Goal: Task Accomplishment & Management: Use online tool/utility

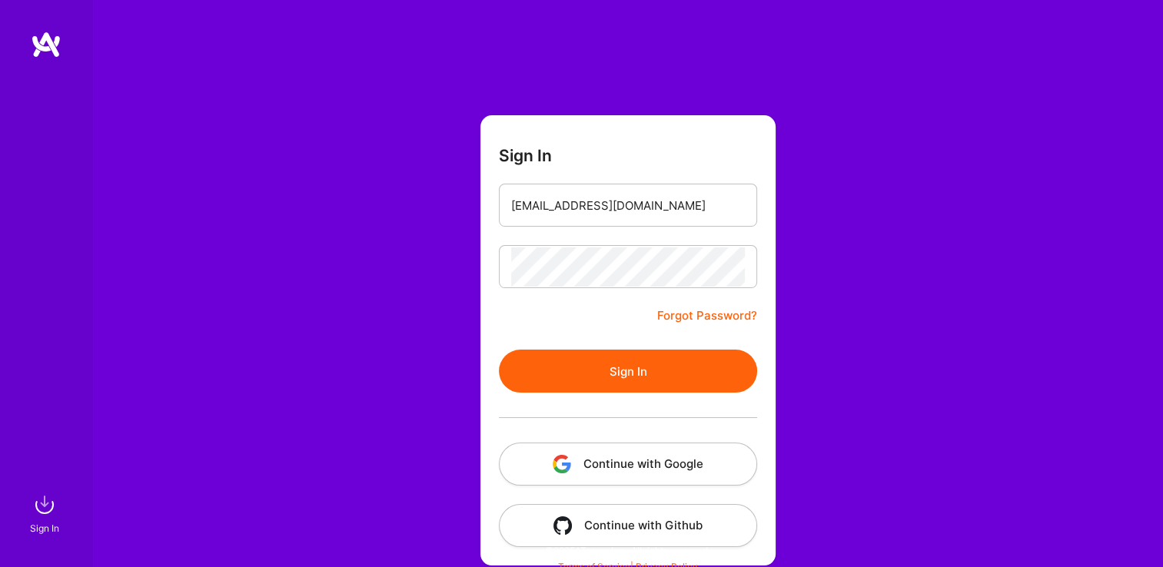
click at [571, 361] on button "Sign In" at bounding box center [628, 371] width 258 height 43
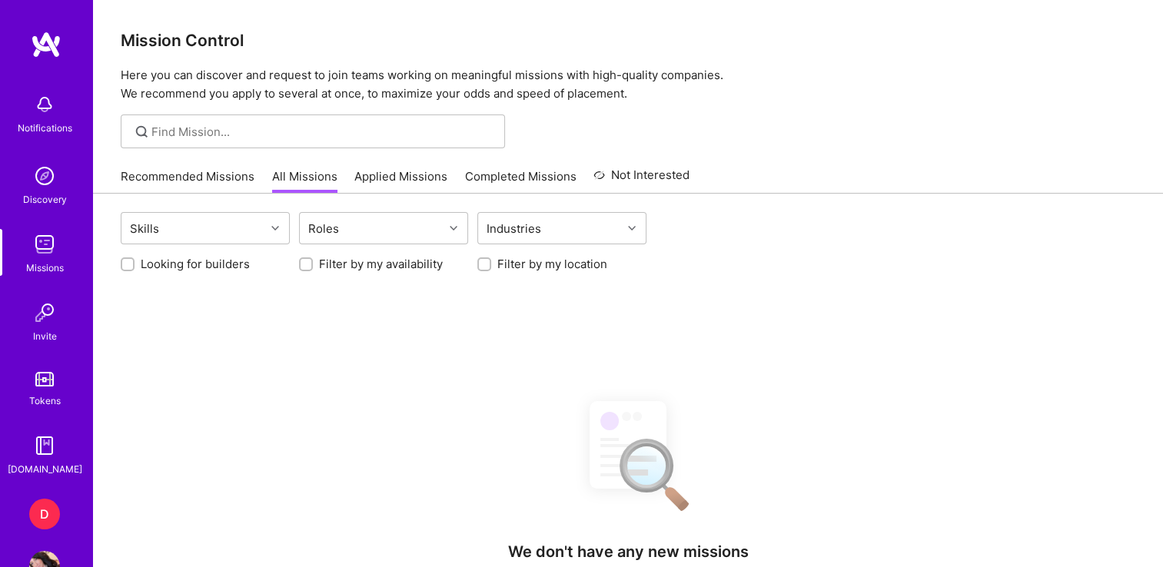
click at [31, 517] on div "D" at bounding box center [44, 514] width 31 height 31
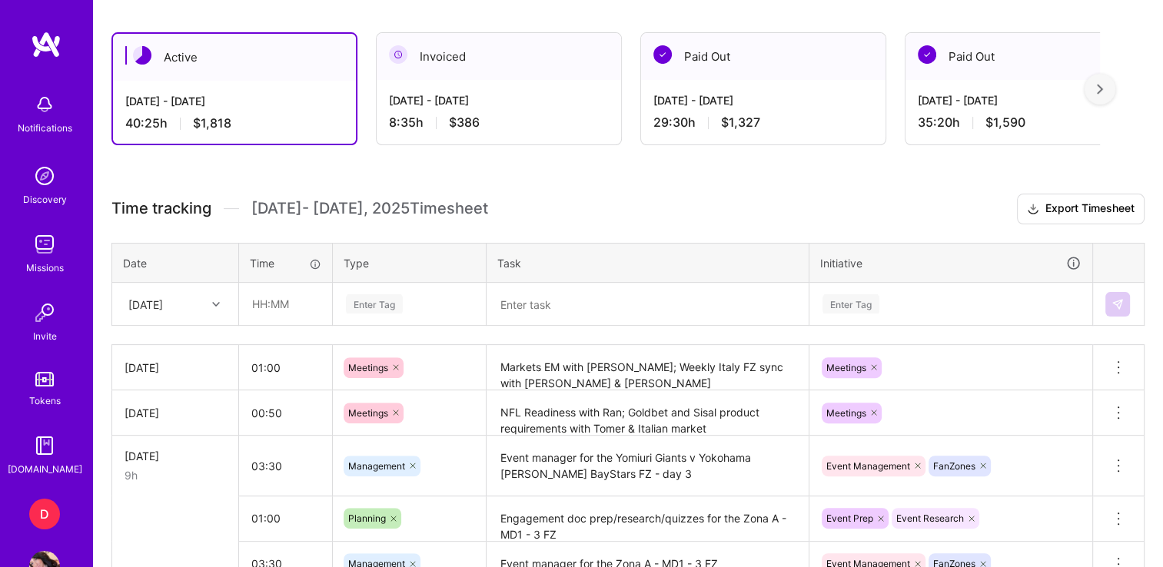
scroll to position [403, 0]
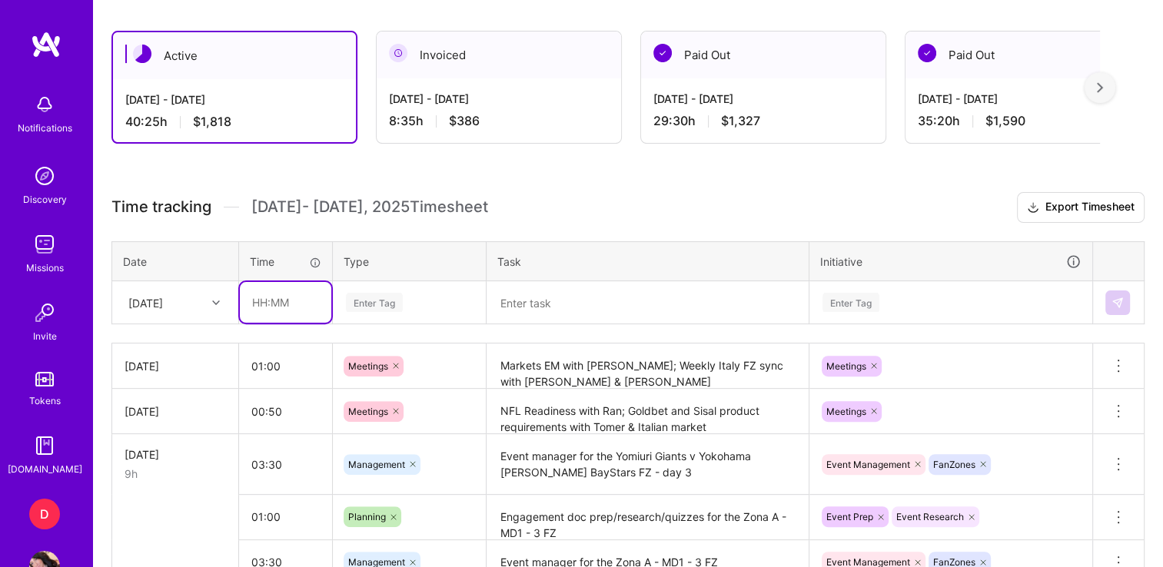
click at [266, 302] on input "text" at bounding box center [285, 302] width 91 height 41
type input "01:30"
click at [385, 288] on div "Enter Tag" at bounding box center [409, 303] width 151 height 40
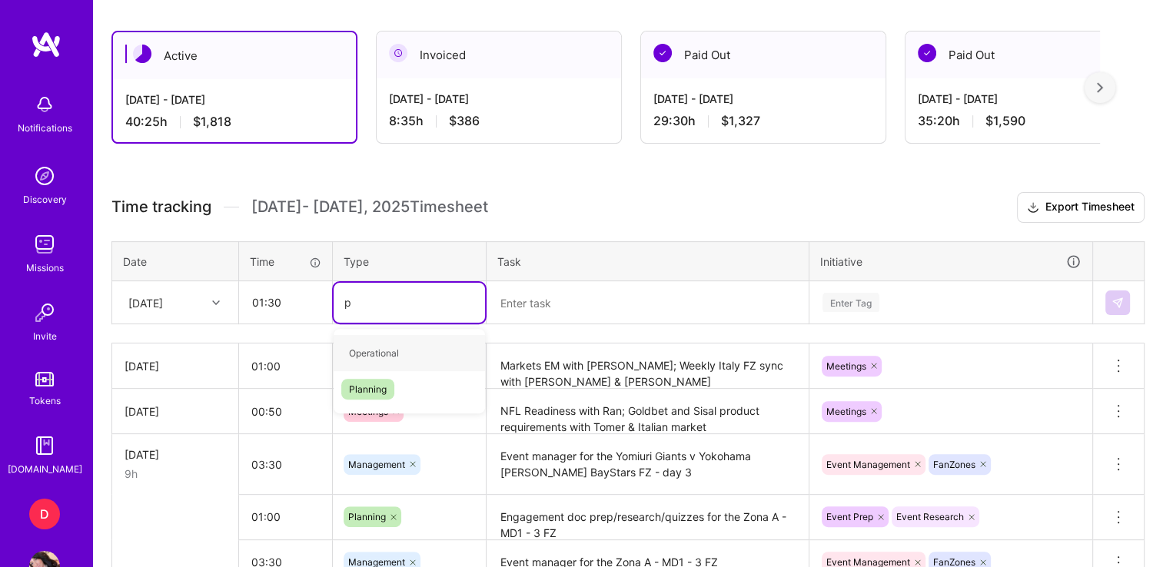
type input "pl"
click at [361, 357] on span "Planning" at bounding box center [367, 353] width 53 height 21
click at [545, 315] on textarea at bounding box center [647, 303] width 319 height 40
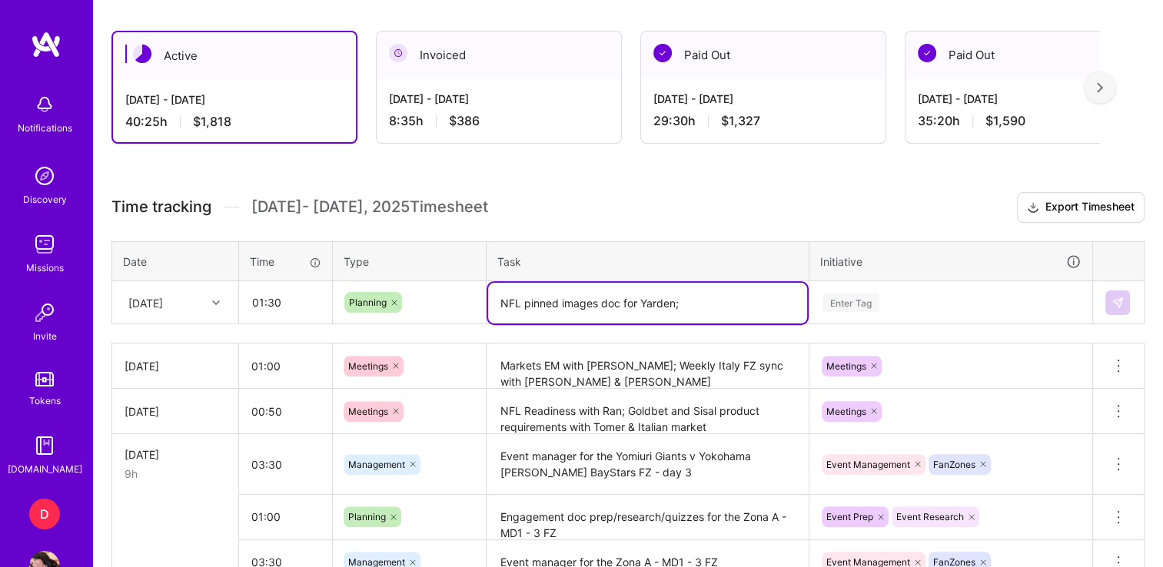
click at [620, 302] on textarea "NFL pinned images doc for Yarden;" at bounding box center [647, 303] width 319 height 41
click at [728, 314] on textarea "NFL pinned images Wishlist for Yarden;" at bounding box center [647, 303] width 319 height 41
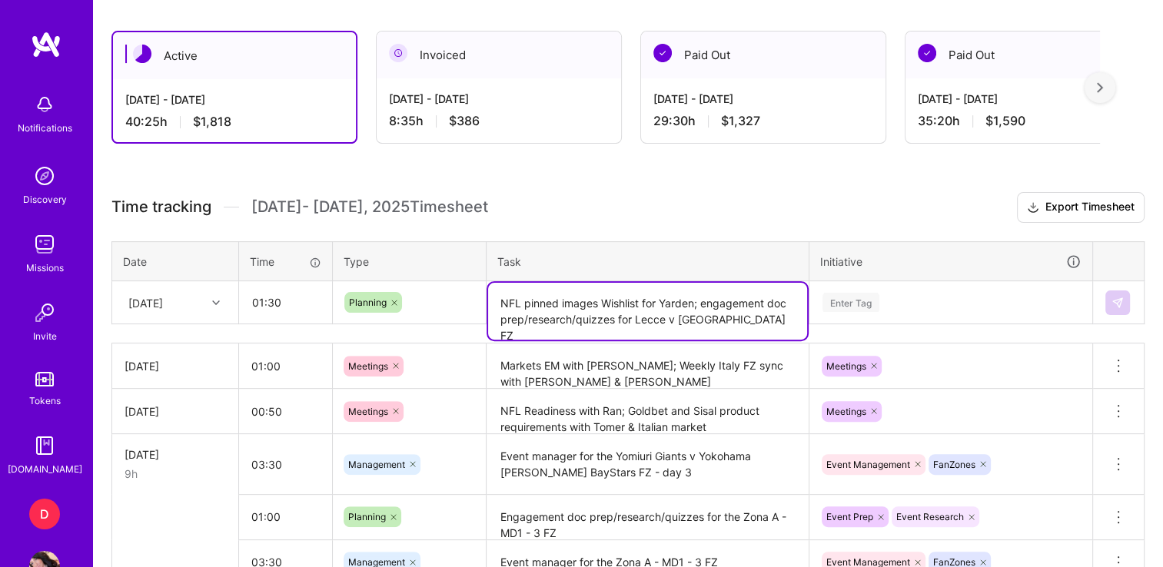
type textarea "NFL pinned images Wishlist for Yarden; engagement doc prep/research/quizzes for…"
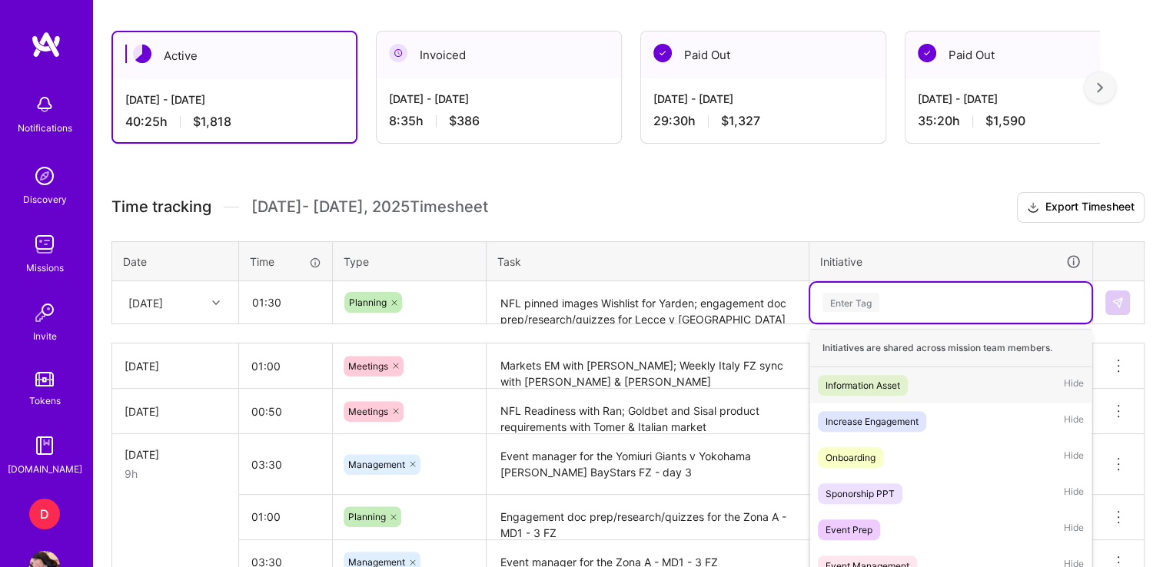
scroll to position [483, 0]
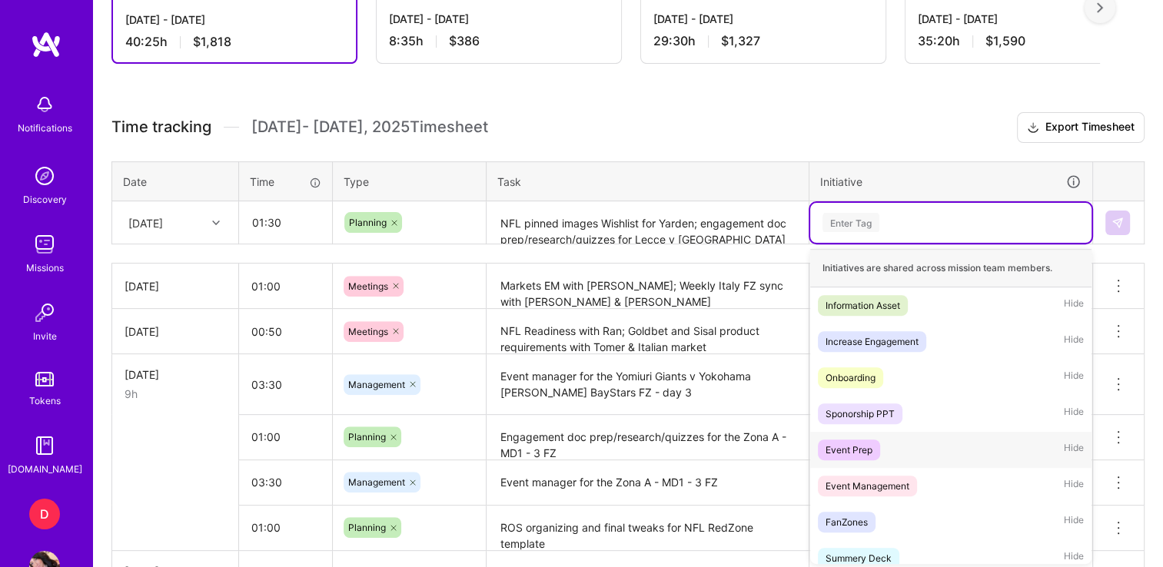
click at [849, 442] on div "Event Prep" at bounding box center [849, 450] width 47 height 16
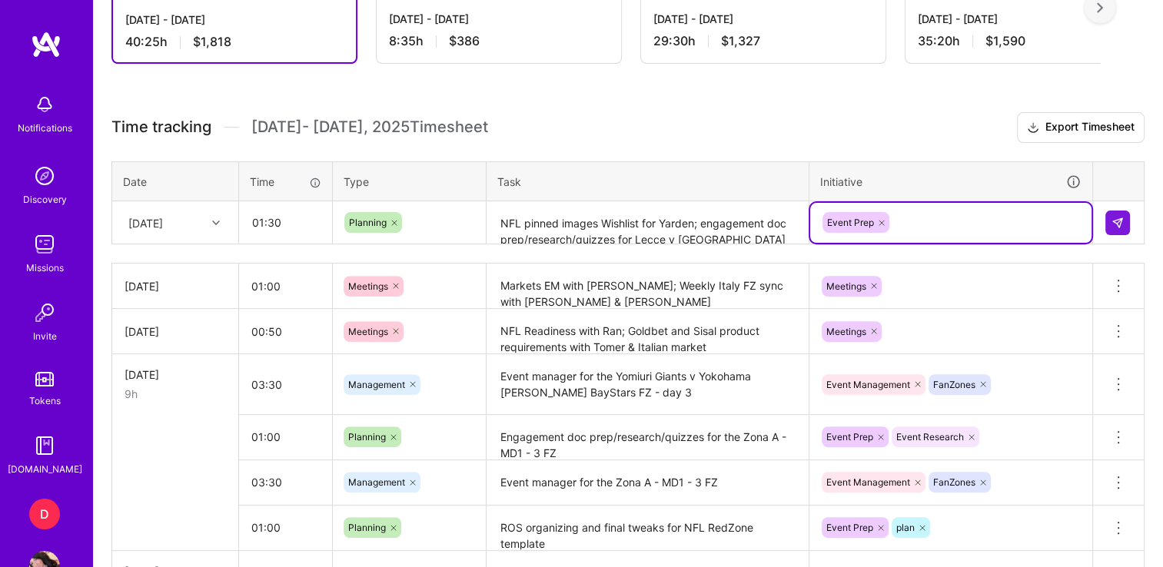
click at [910, 213] on div "Event Prep" at bounding box center [951, 223] width 260 height 24
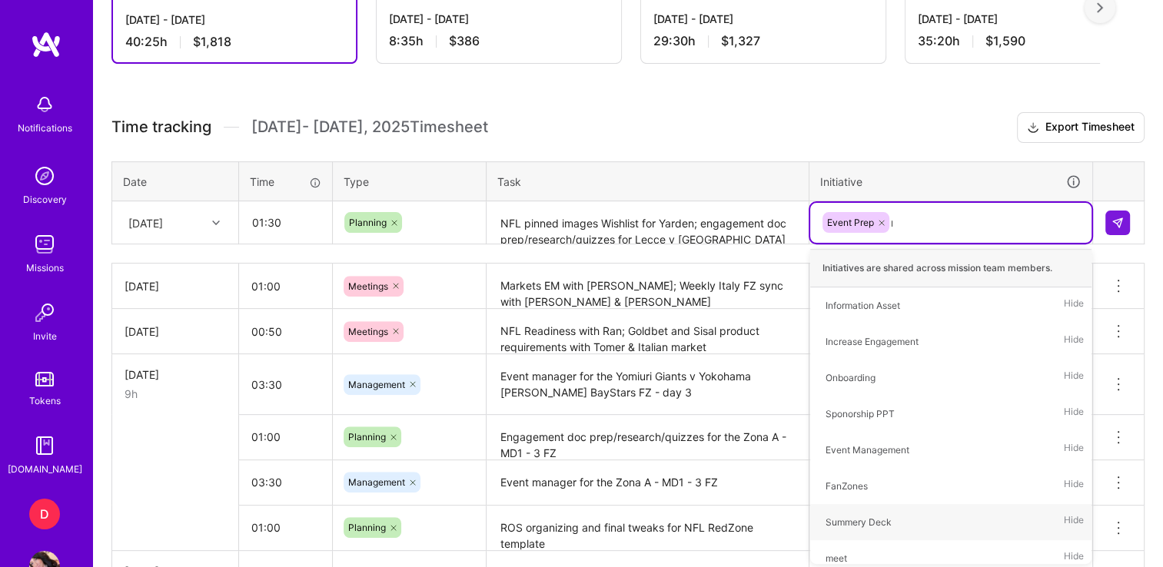
type input "res"
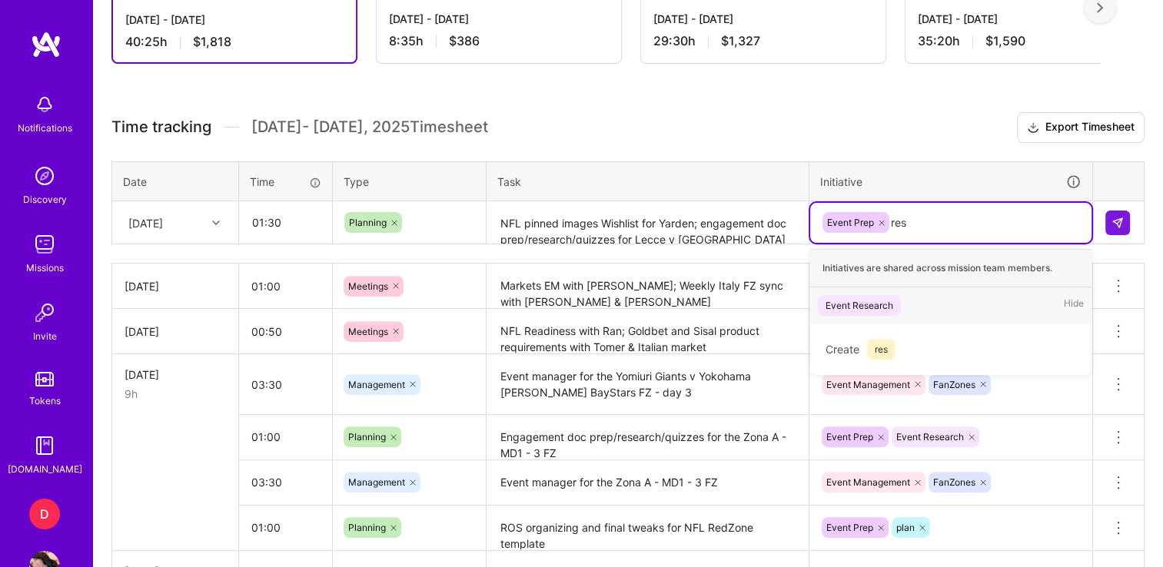
click at [858, 303] on div "Event Research" at bounding box center [860, 305] width 68 height 16
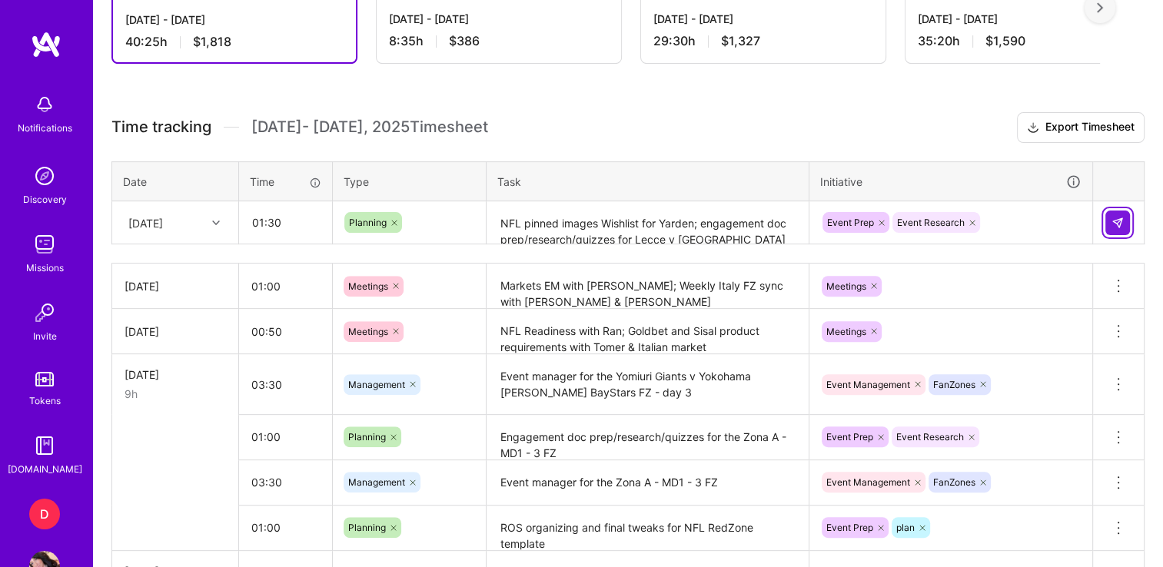
click at [1116, 229] on button at bounding box center [1117, 223] width 25 height 25
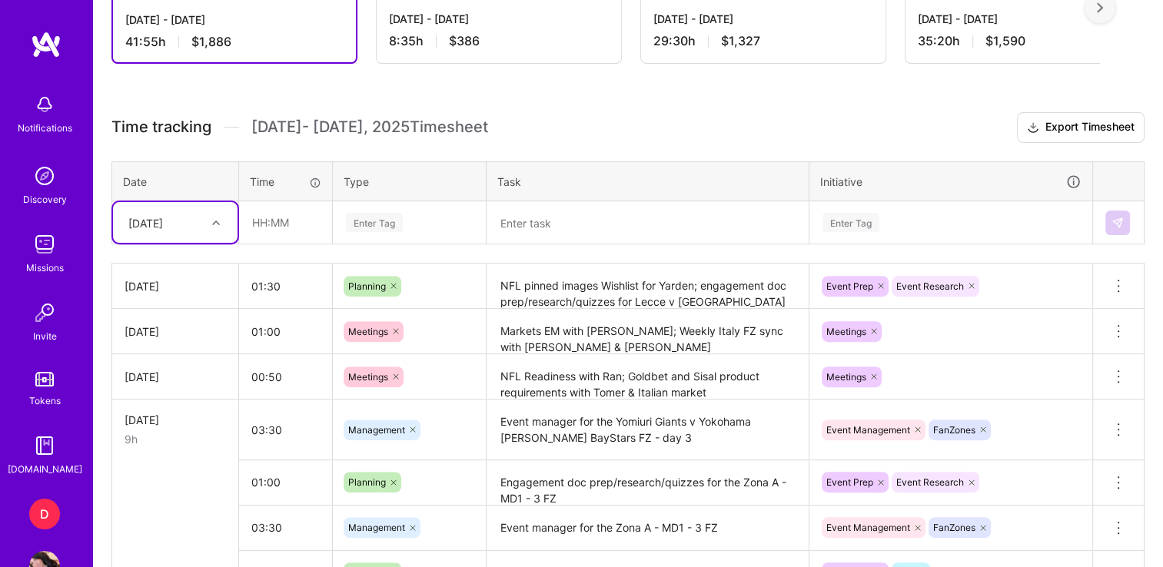
click at [1009, 287] on div "Event Prep Event Research" at bounding box center [950, 286] width 283 height 40
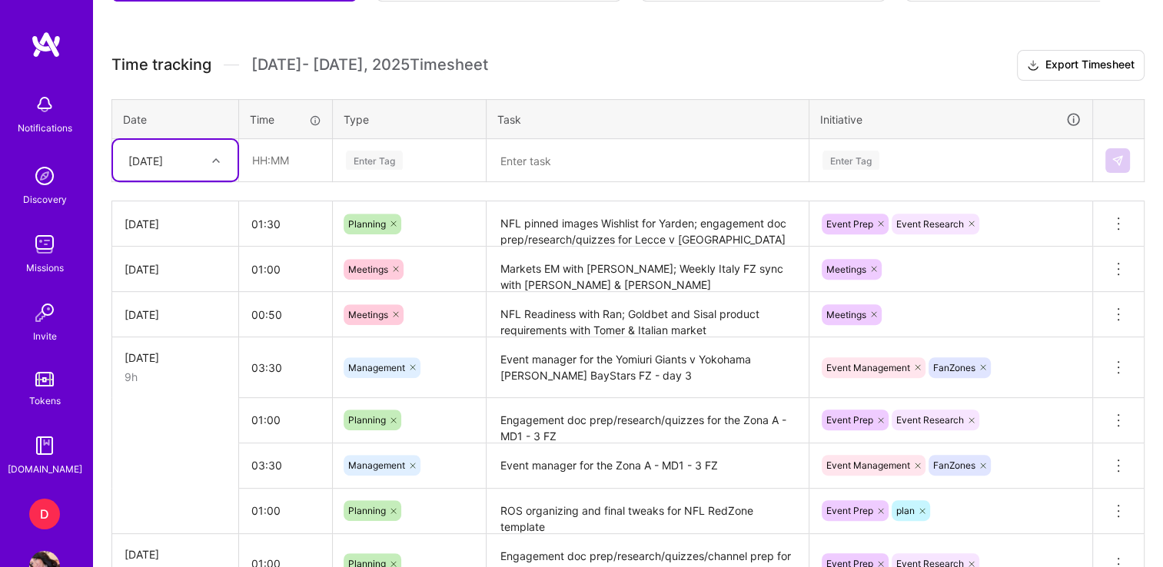
scroll to position [547, 0]
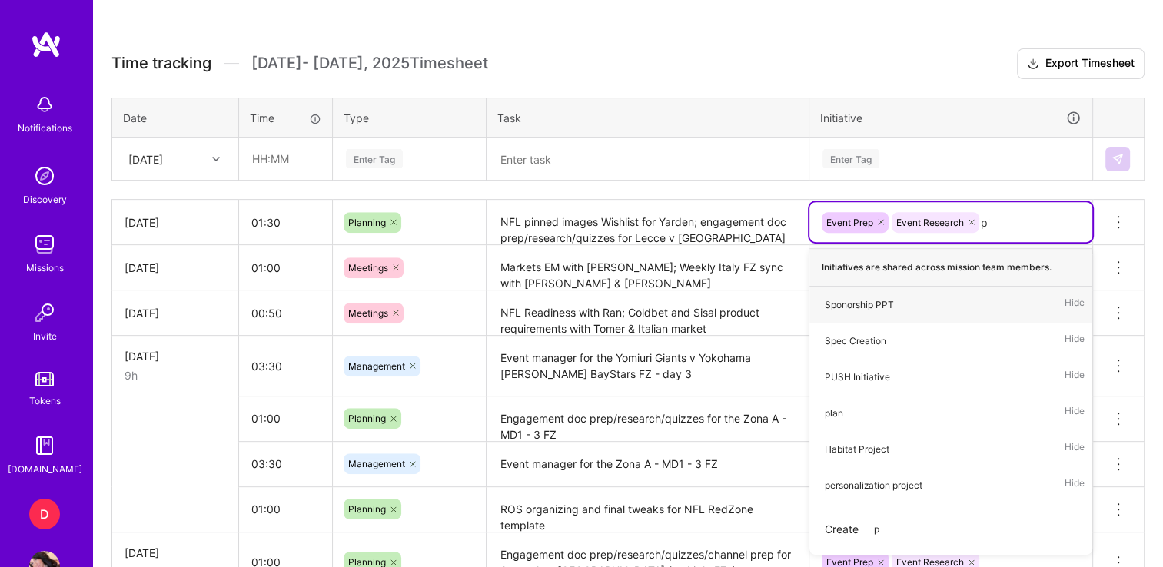
type input "pla"
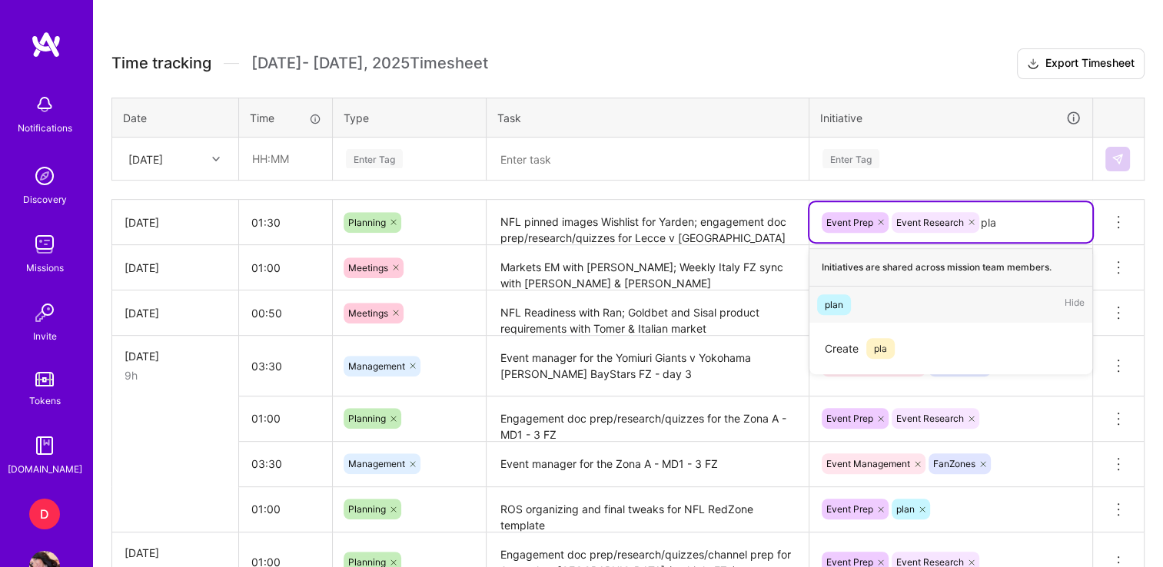
click at [822, 306] on span "plan" at bounding box center [834, 304] width 34 height 21
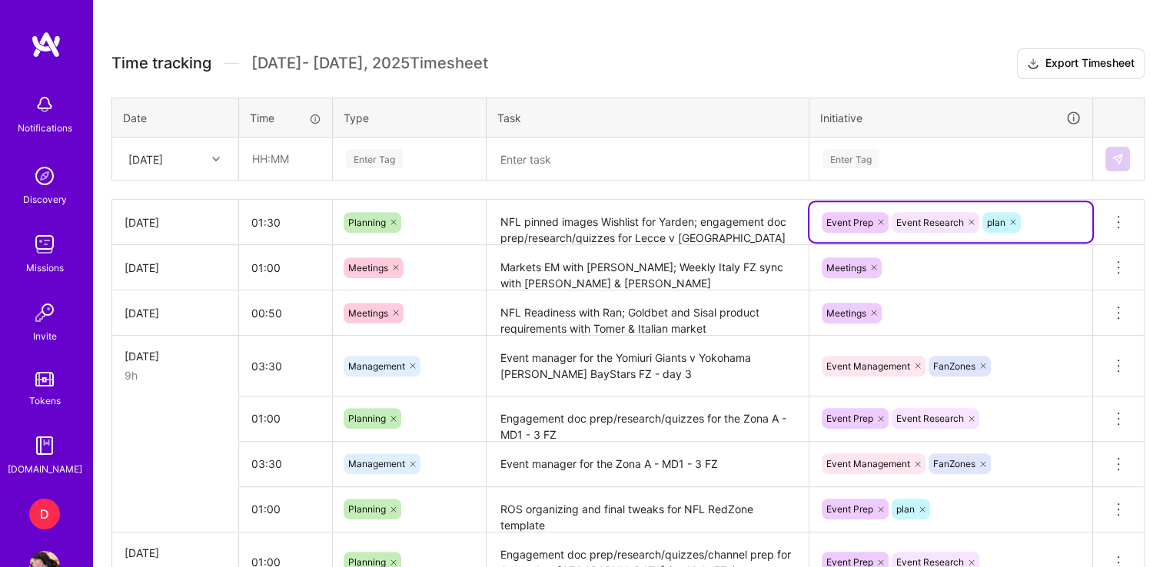
click at [1034, 156] on div "Enter Tag" at bounding box center [951, 158] width 260 height 19
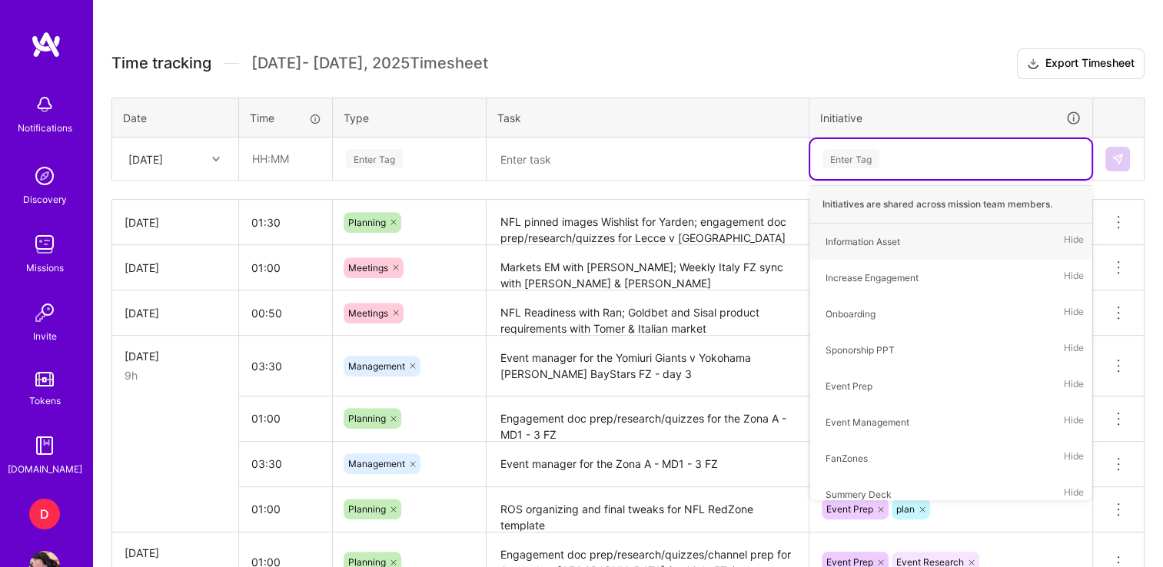
click at [637, 161] on textarea at bounding box center [647, 159] width 319 height 41
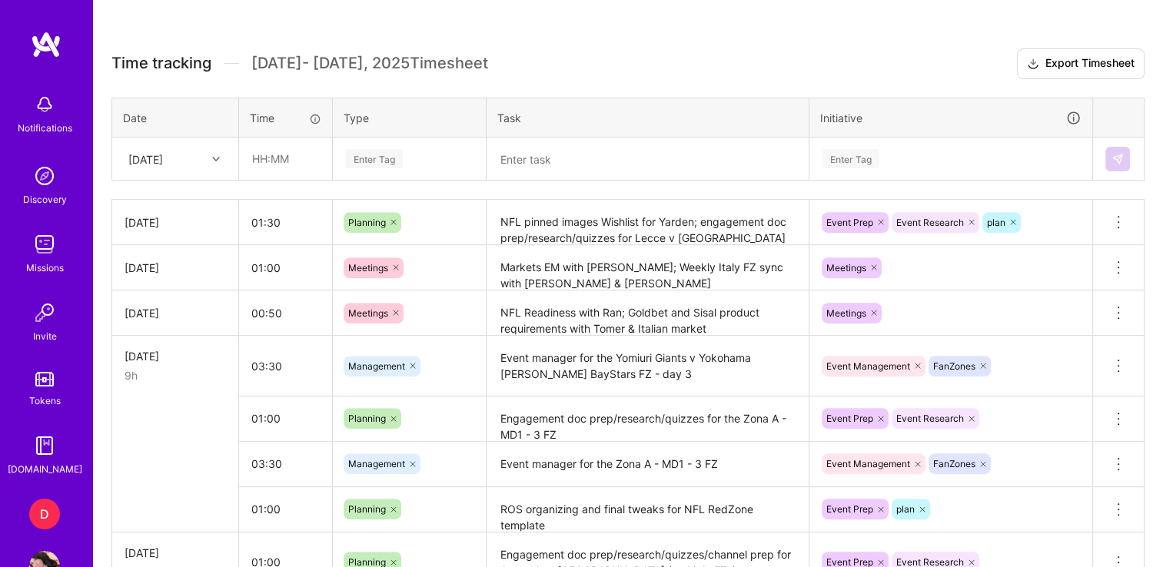
click at [673, 100] on th "Task" at bounding box center [648, 118] width 323 height 40
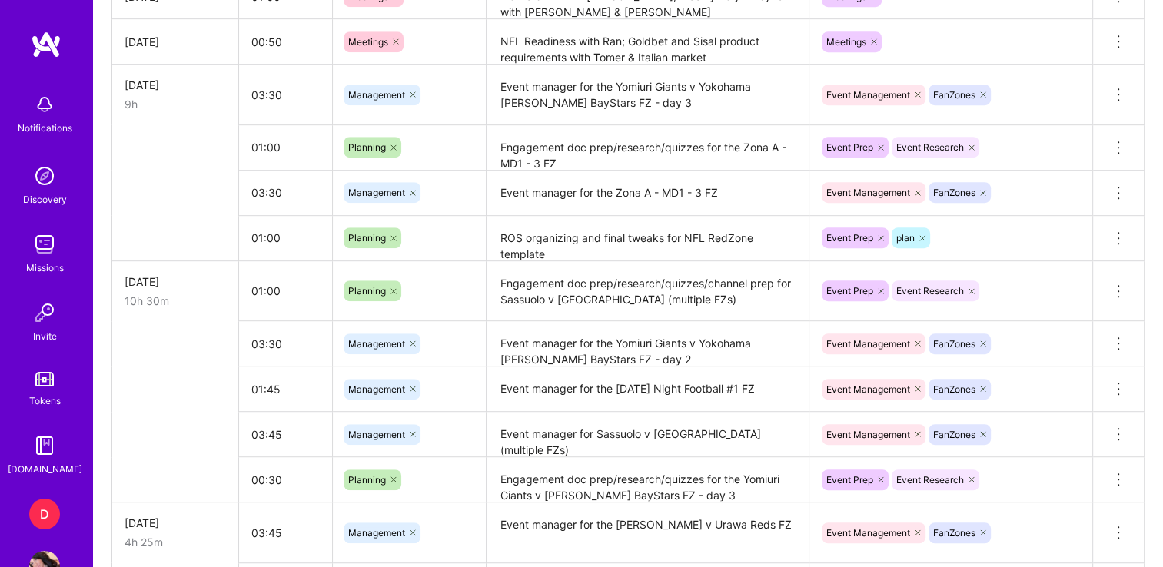
scroll to position [570, 0]
